Goal: Task Accomplishment & Management: Manage account settings

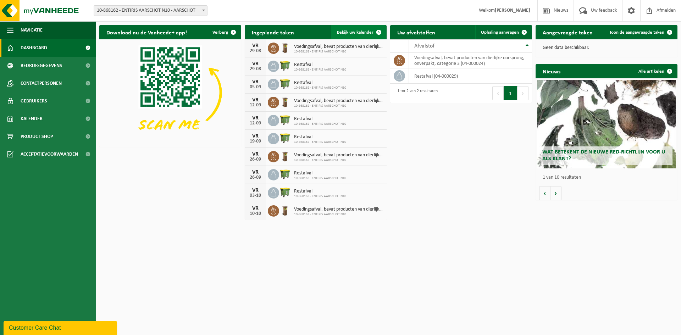
click at [369, 33] on span "Bekijk uw kalender" at bounding box center [355, 32] width 37 height 5
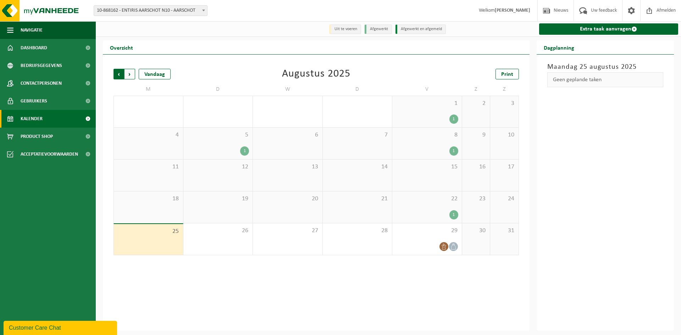
click at [132, 73] on span "Volgende" at bounding box center [130, 74] width 11 height 11
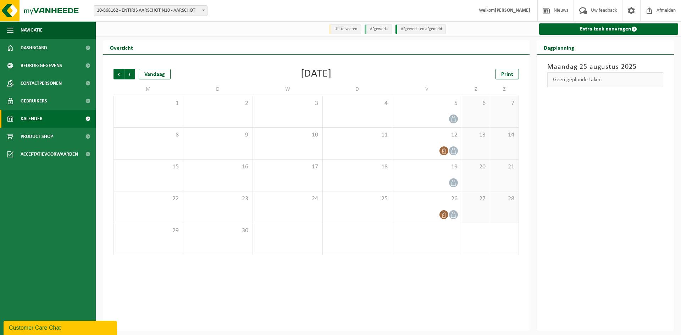
click at [132, 73] on span "Volgende" at bounding box center [130, 74] width 11 height 11
click at [452, 246] on icon at bounding box center [453, 247] width 5 height 6
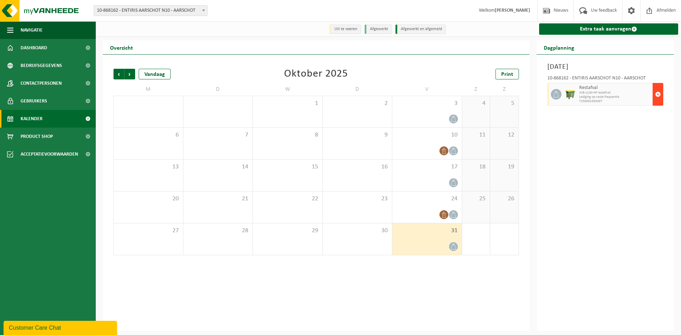
click at [659, 95] on span "button" at bounding box center [658, 94] width 6 height 14
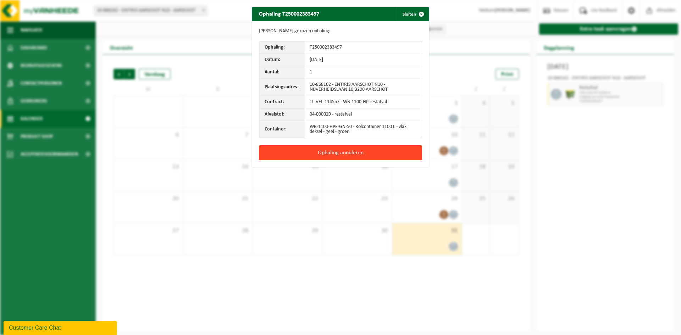
click at [334, 151] on button "Ophaling annuleren" at bounding box center [340, 152] width 163 height 15
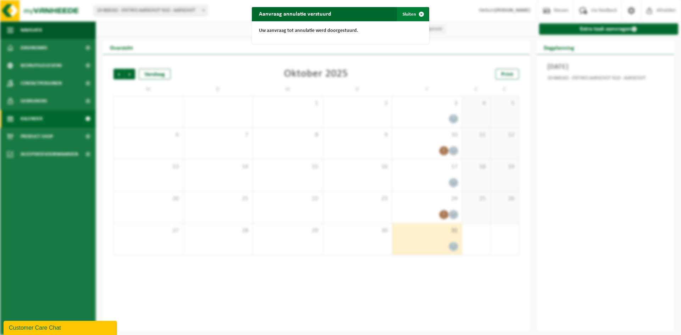
click at [417, 15] on span "button" at bounding box center [421, 14] width 14 height 14
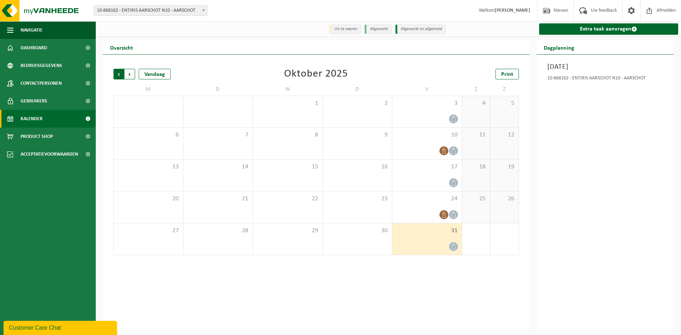
click at [133, 72] on span "Volgende" at bounding box center [130, 74] width 11 height 11
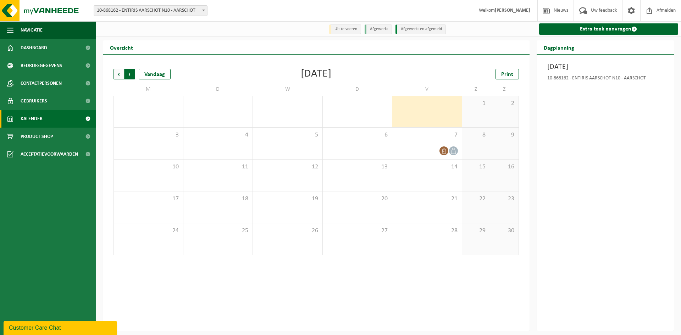
click at [115, 74] on span "Vorige" at bounding box center [119, 74] width 11 height 11
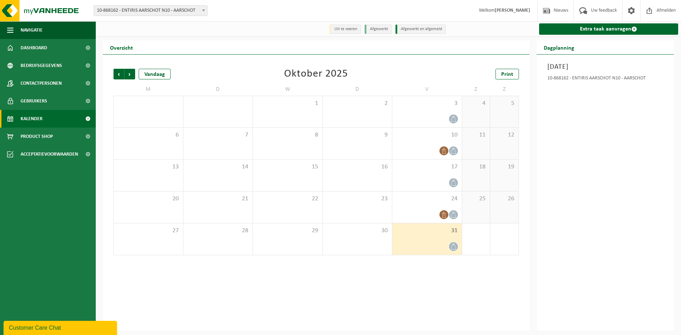
click at [115, 74] on span "Vorige" at bounding box center [119, 74] width 11 height 11
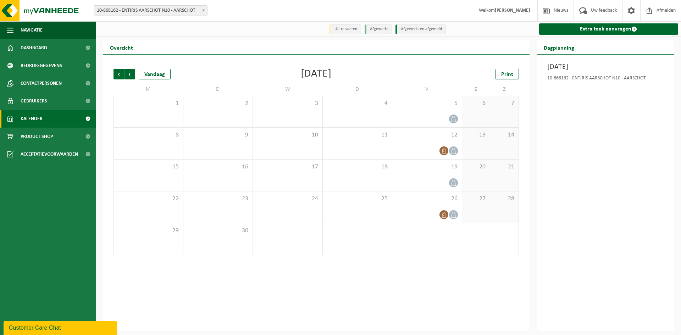
click at [115, 74] on span "Vorige" at bounding box center [119, 74] width 11 height 11
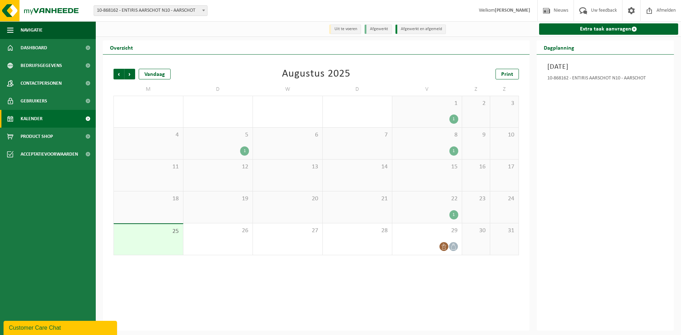
click at [115, 74] on span "Vorige" at bounding box center [119, 74] width 11 height 11
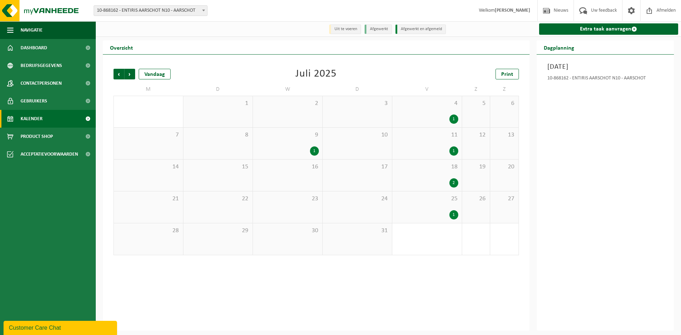
click at [342, 31] on li "Uit te voeren" at bounding box center [345, 29] width 32 height 10
click at [128, 74] on span "Volgende" at bounding box center [130, 74] width 11 height 11
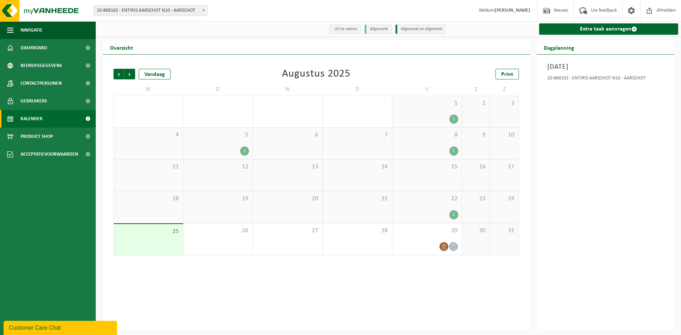
click at [43, 120] on link "Kalender" at bounding box center [48, 119] width 96 height 18
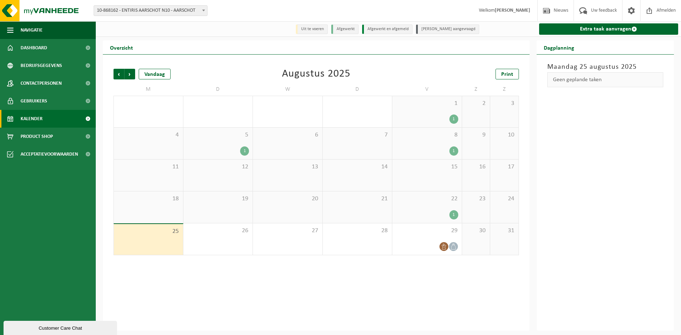
click at [324, 31] on li "Uit te voeren" at bounding box center [312, 29] width 32 height 10
click at [27, 43] on span "Dashboard" at bounding box center [34, 48] width 27 height 18
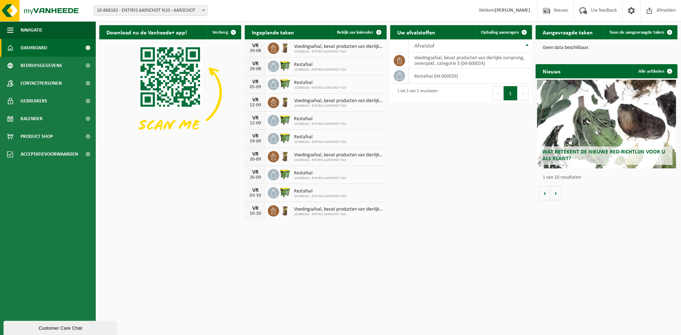
click at [511, 176] on div "Download nu de Vanheede+ app! Verberg Ingeplande taken Bekijk uw kalender VR 29…" at bounding box center [389, 123] width 582 height 202
